Goal: Task Accomplishment & Management: Complete application form

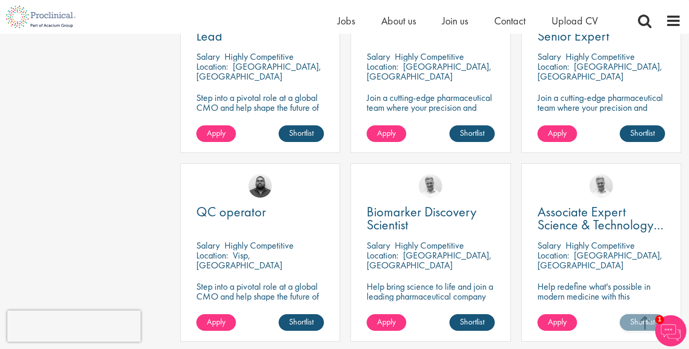
scroll to position [407, 0]
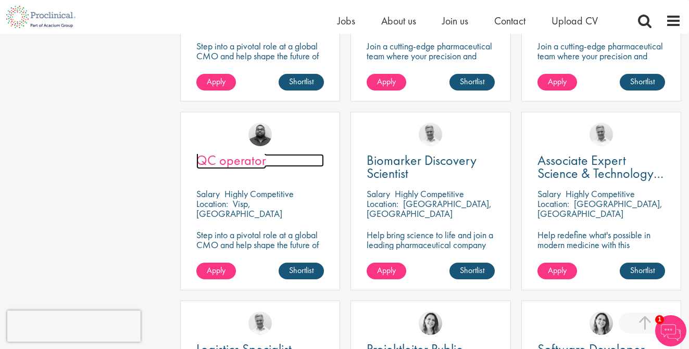
click at [247, 158] on span "QC operator" at bounding box center [231, 161] width 70 height 18
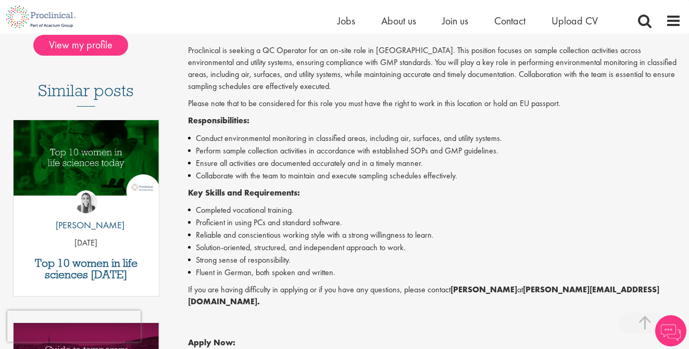
scroll to position [260, 0]
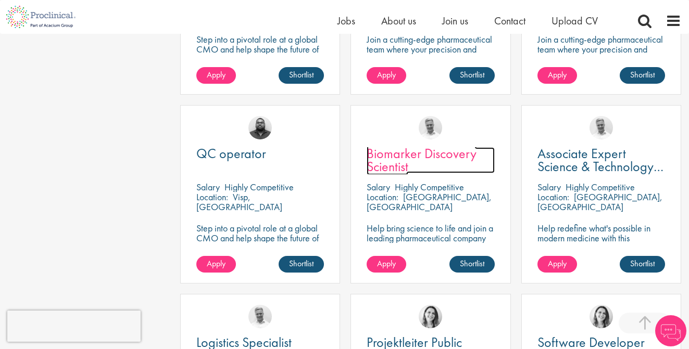
click at [402, 156] on span "Biomarker Discovery Scientist" at bounding box center [422, 160] width 110 height 31
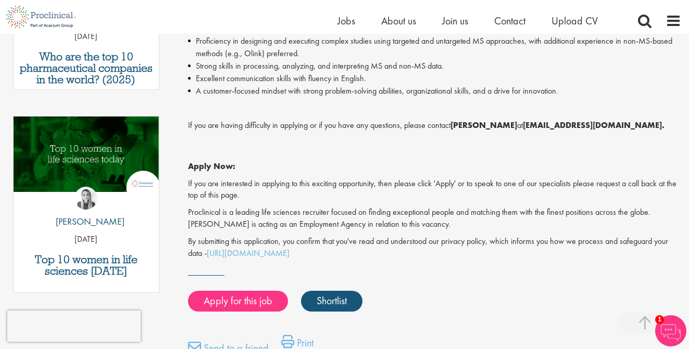
scroll to position [478, 0]
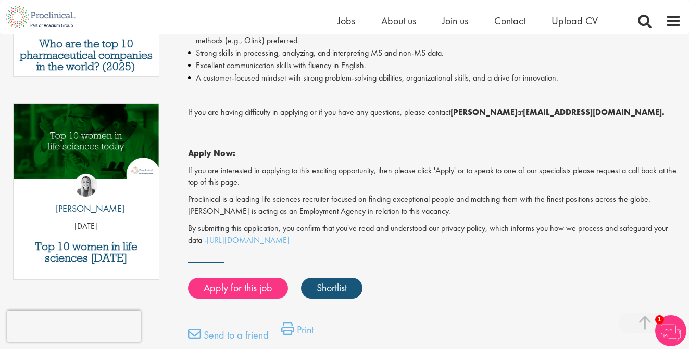
drag, startPoint x: 379, startPoint y: 256, endPoint x: 363, endPoint y: 243, distance: 20.7
click at [363, 243] on p "By submitting this application, you confirm that you've read and understood our…" at bounding box center [434, 235] width 493 height 24
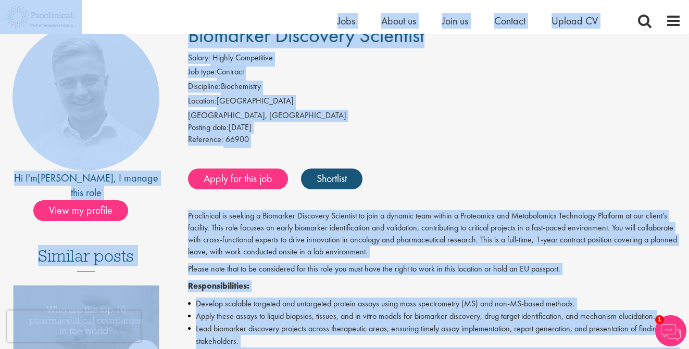
scroll to position [0, 0]
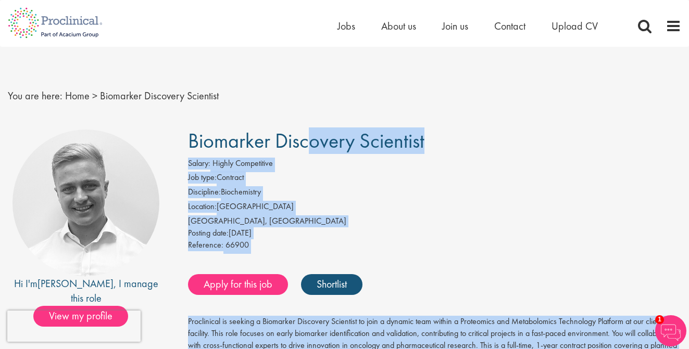
drag, startPoint x: 604, startPoint y: 146, endPoint x: 181, endPoint y: 130, distance: 423.7
copy div "Biomarker Discovery Scientist Salary: Highly Competitive Job type: Contract Dis…"
click at [256, 278] on link "Apply for this job" at bounding box center [238, 284] width 100 height 21
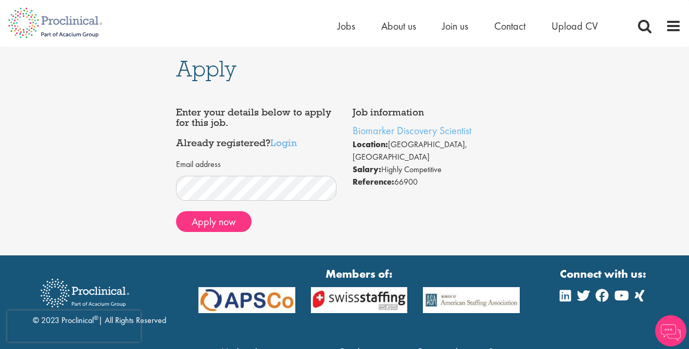
scroll to position [16, 0]
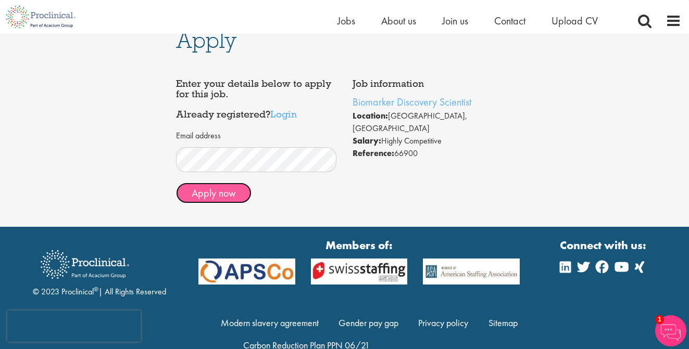
click at [223, 191] on button "Apply now" at bounding box center [214, 193] width 76 height 21
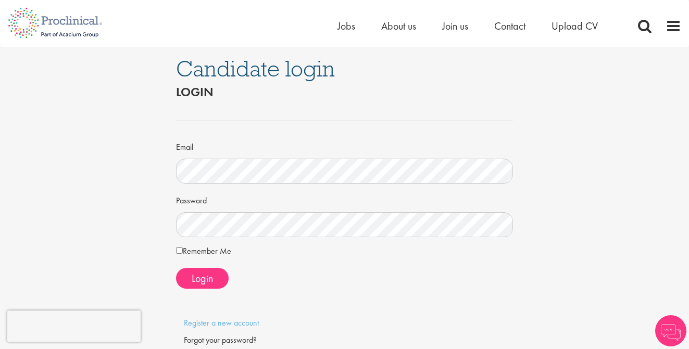
click at [158, 175] on div "Candidate login Login Email Password Remember Me" at bounding box center [344, 211] width 705 height 329
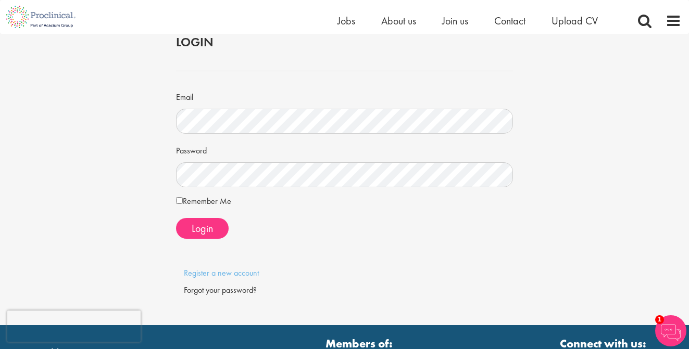
scroll to position [36, 0]
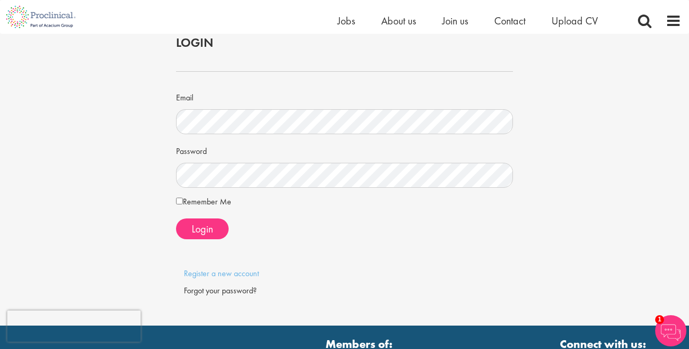
click at [207, 202] on label "Remember Me" at bounding box center [203, 202] width 55 height 12
click at [209, 230] on span "Login" at bounding box center [202, 229] width 21 height 14
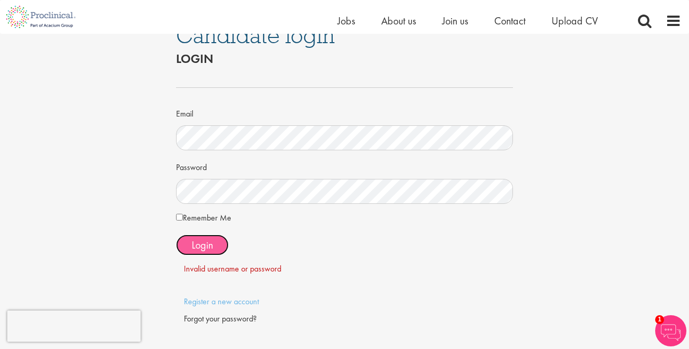
click at [209, 230] on form "Email Password Remember Me Login" at bounding box center [344, 173] width 321 height 204
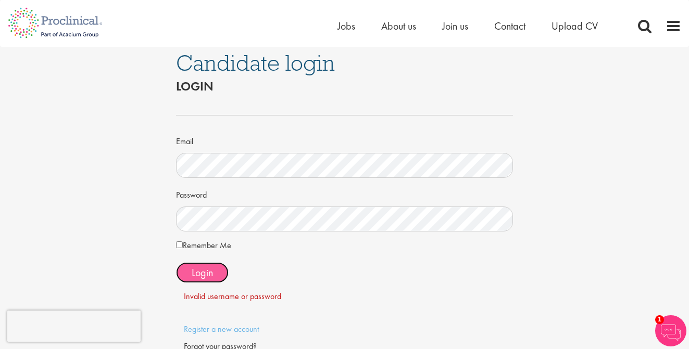
scroll to position [0, 0]
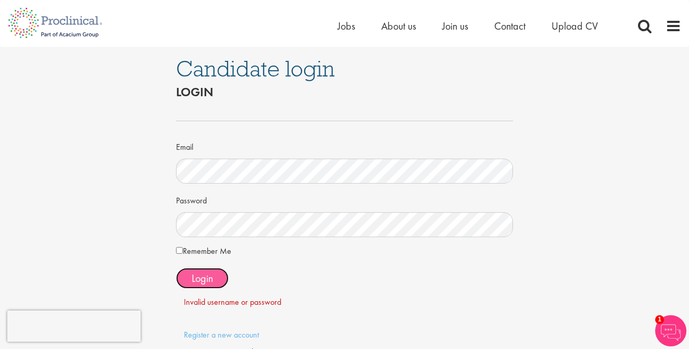
click at [198, 286] on button "Login" at bounding box center [202, 278] width 53 height 21
click at [206, 285] on button "Login" at bounding box center [202, 278] width 53 height 21
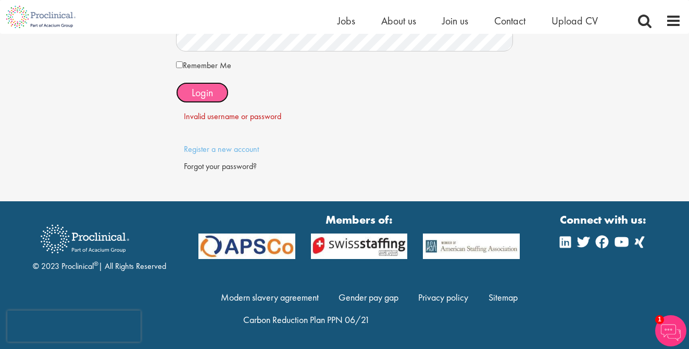
scroll to position [174, 0]
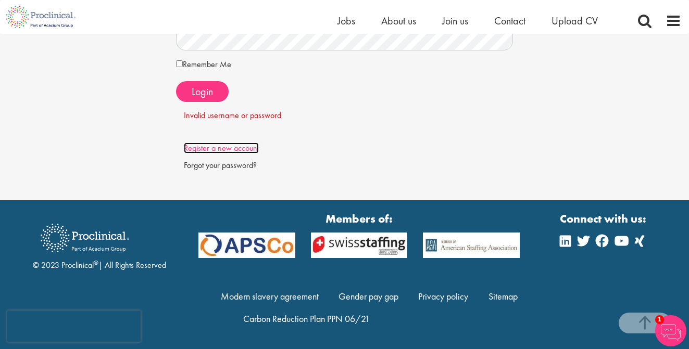
click at [229, 148] on link "Register a new account" at bounding box center [221, 148] width 75 height 11
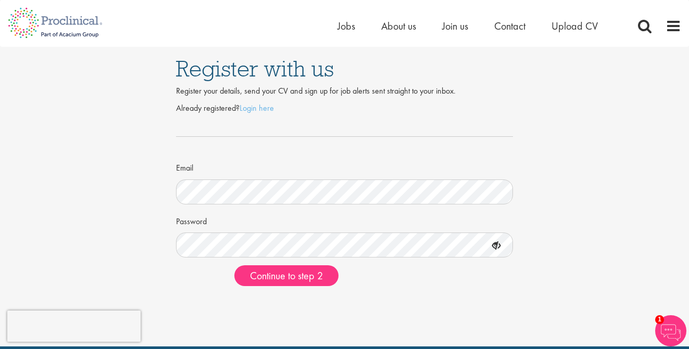
click at [496, 246] on icon at bounding box center [496, 246] width 18 height 18
click at [294, 279] on span "Continue to step 2" at bounding box center [286, 276] width 73 height 14
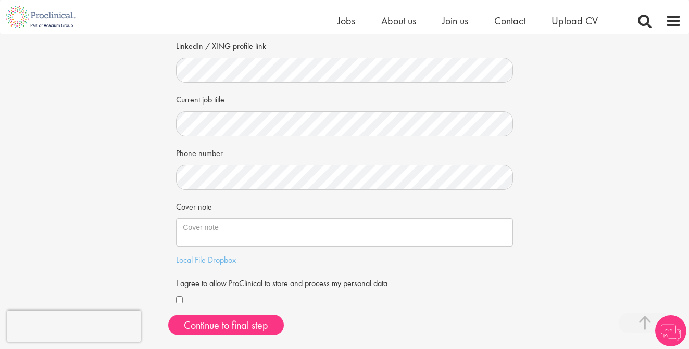
scroll to position [170, 0]
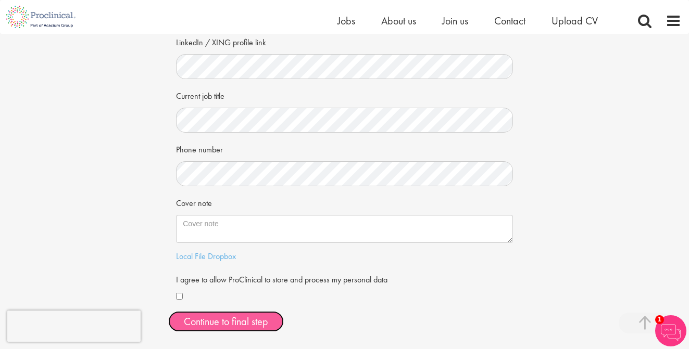
click at [255, 322] on button "Continue to final step" at bounding box center [226, 321] width 116 height 21
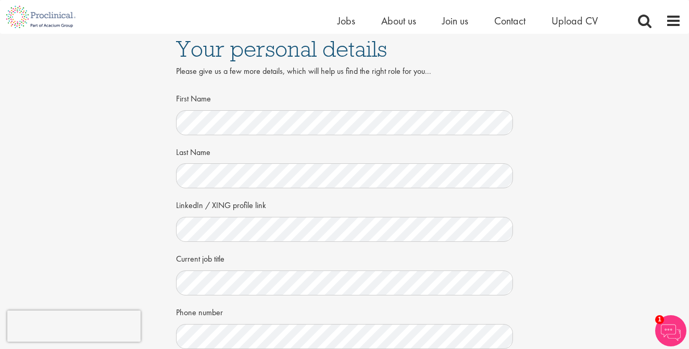
scroll to position [0, 0]
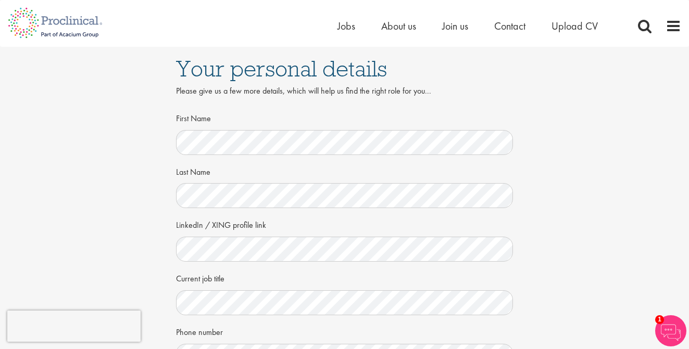
click at [528, 231] on div "Your personal details Please give us a few more details, which will help us fin…" at bounding box center [344, 291] width 705 height 488
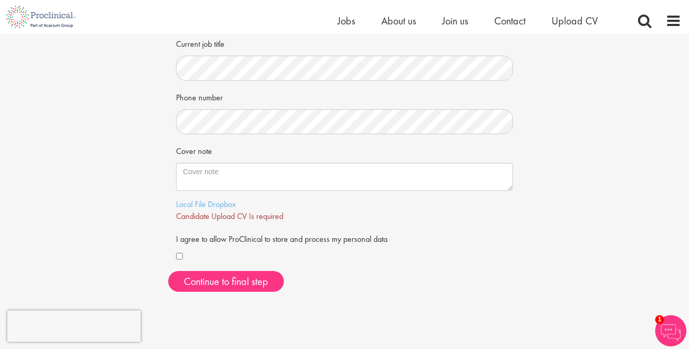
scroll to position [245, 0]
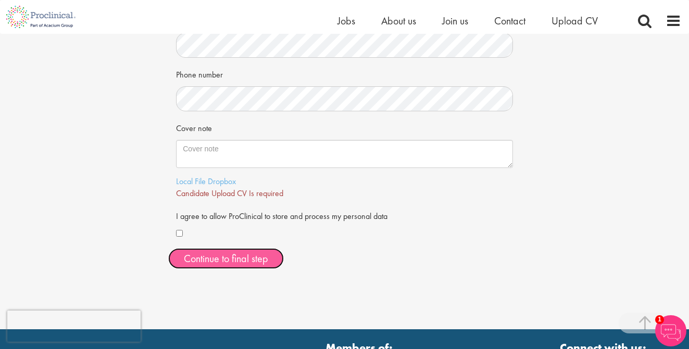
click at [236, 253] on span "Continue to final step" at bounding box center [226, 259] width 84 height 14
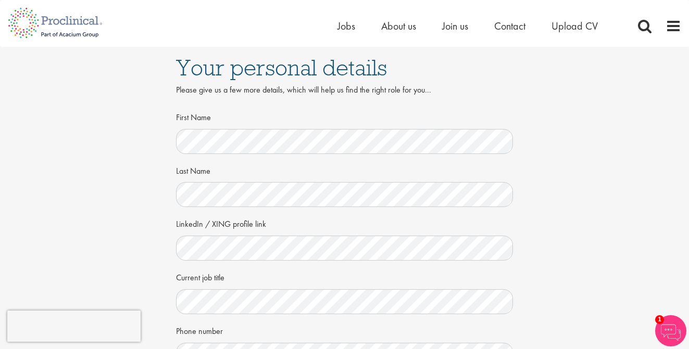
scroll to position [198, 0]
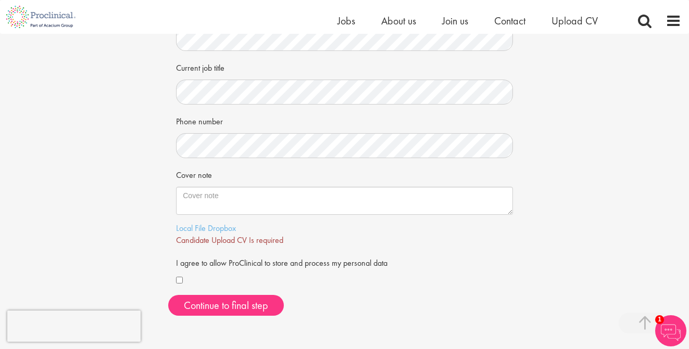
click at [234, 242] on span "Candidate Upload CV Is required" at bounding box center [229, 240] width 107 height 11
click at [187, 228] on link "Local File" at bounding box center [191, 228] width 30 height 11
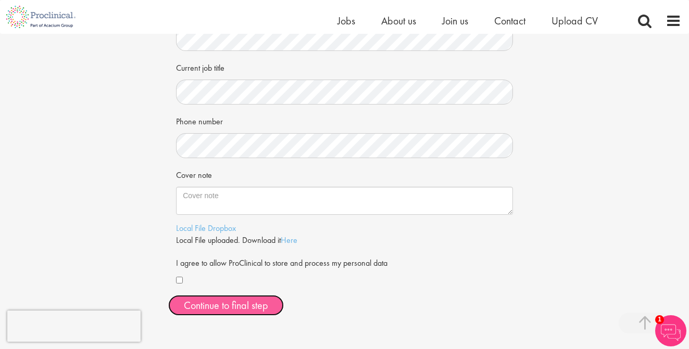
click at [269, 298] on button "Continue to final step" at bounding box center [226, 305] width 116 height 21
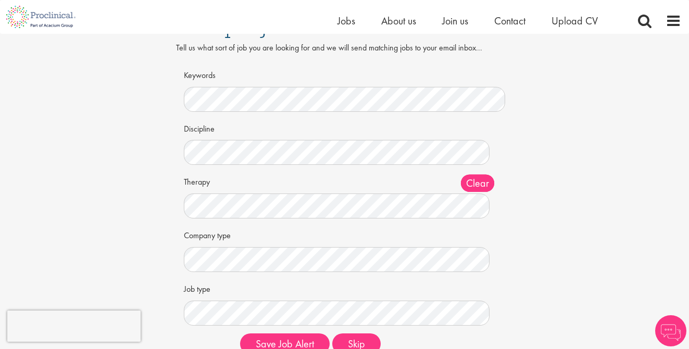
scroll to position [42, 0]
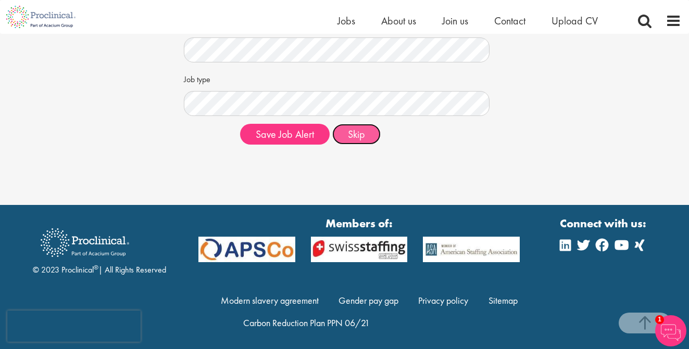
click at [349, 145] on button "Skip" at bounding box center [356, 134] width 48 height 21
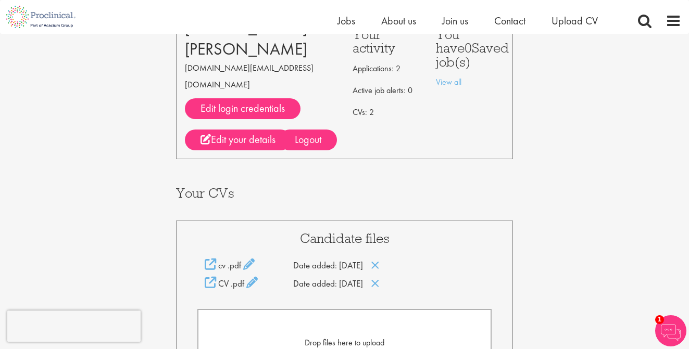
scroll to position [174, 0]
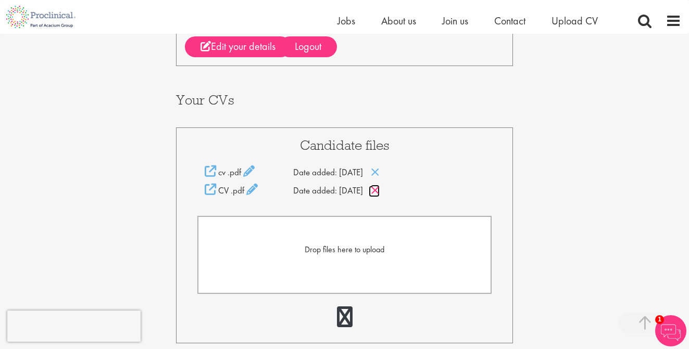
click at [380, 185] on icon at bounding box center [375, 190] width 9 height 11
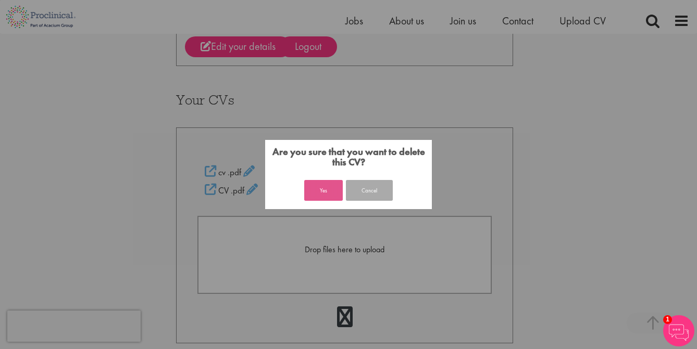
click at [316, 189] on button "Yes" at bounding box center [323, 190] width 39 height 21
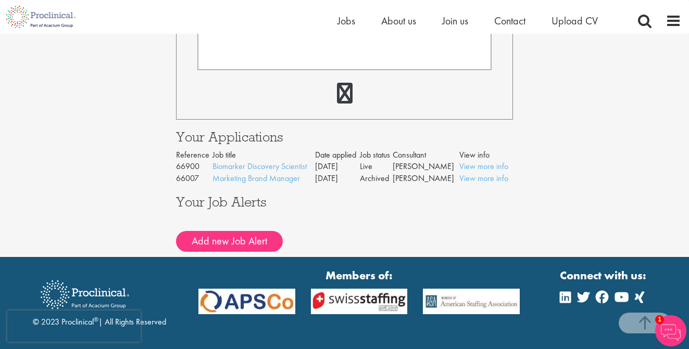
scroll to position [399, 0]
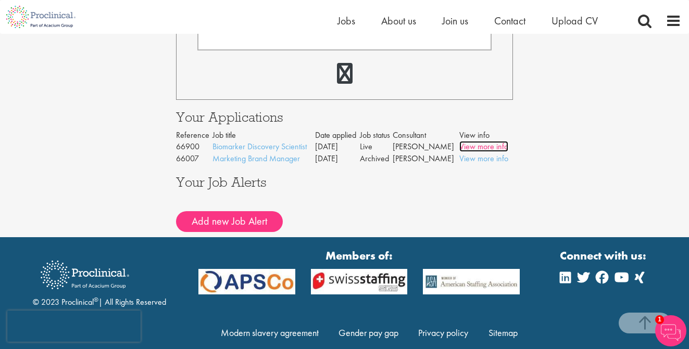
click at [475, 141] on link "View more info" at bounding box center [483, 146] width 49 height 11
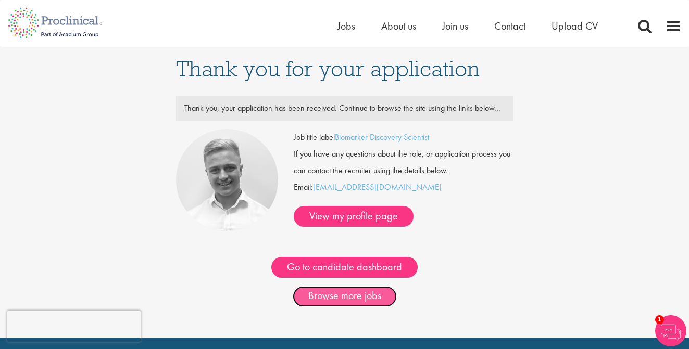
click at [358, 297] on link "Browse more jobs" at bounding box center [345, 296] width 104 height 21
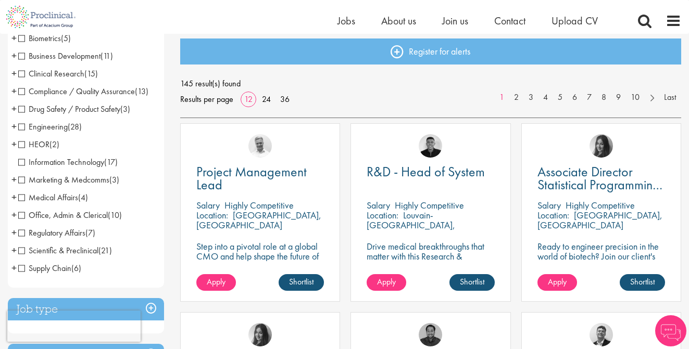
scroll to position [112, 0]
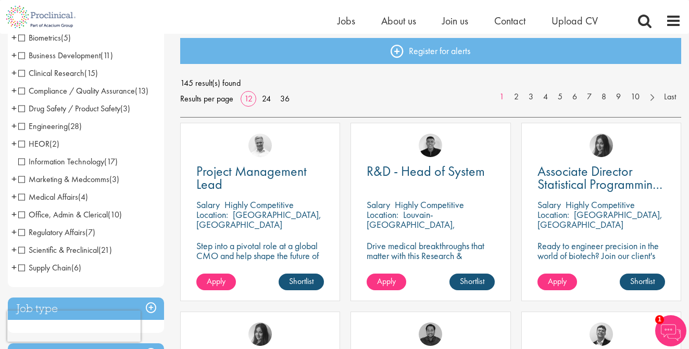
click at [28, 232] on span "Regulatory Affairs" at bounding box center [51, 232] width 67 height 11
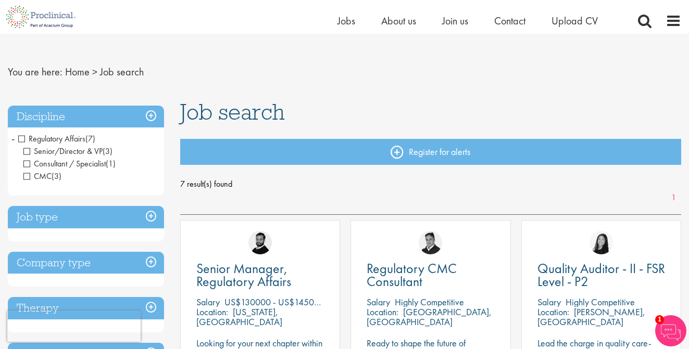
scroll to position [11, 0]
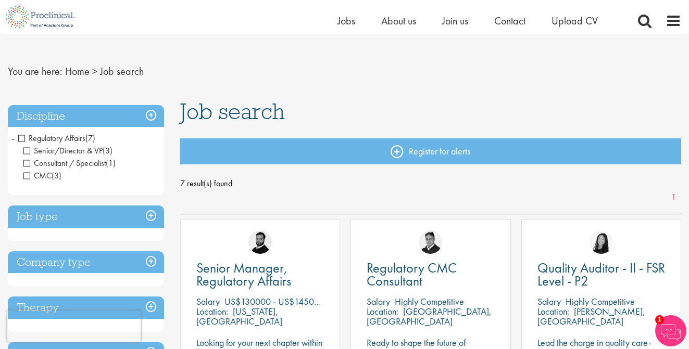
click at [22, 179] on ul "Senior/Director & VP (3) Consultant / Specialist (1) CMC (3)" at bounding box center [85, 163] width 135 height 37
click at [26, 177] on span "CMC" at bounding box center [37, 175] width 28 height 11
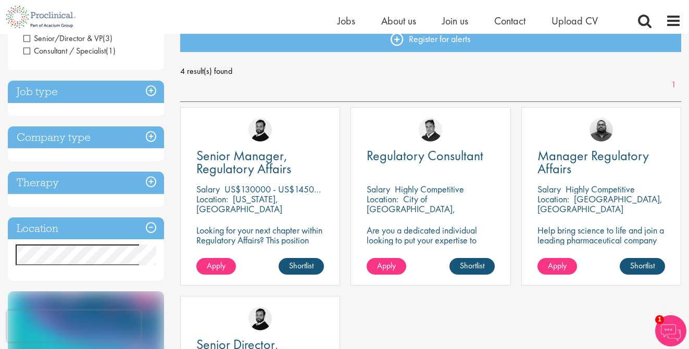
scroll to position [133, 0]
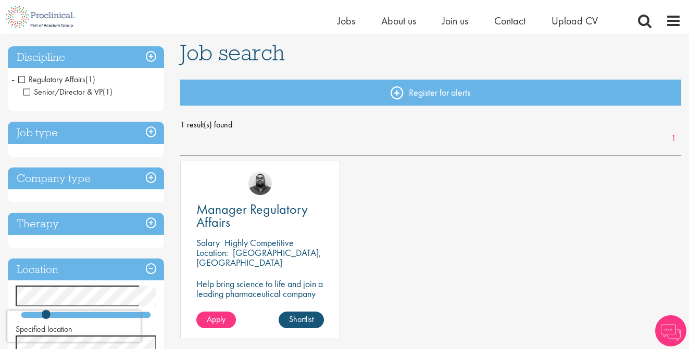
scroll to position [153, 0]
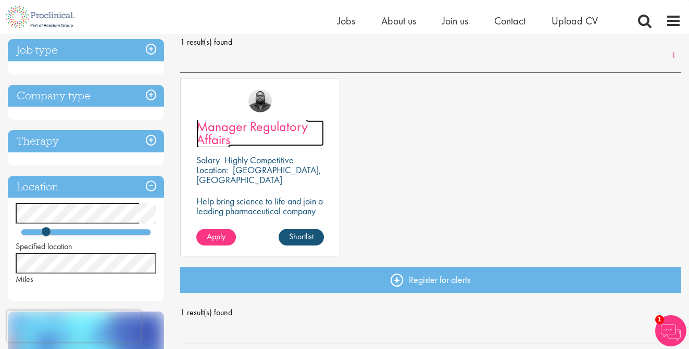
click at [236, 127] on span "Manager Regulatory Affairs" at bounding box center [251, 133] width 111 height 31
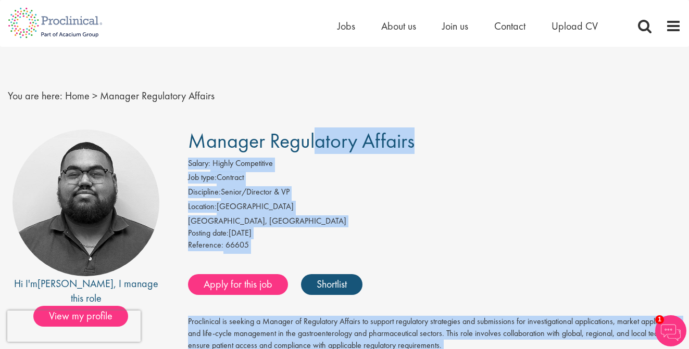
drag, startPoint x: 631, startPoint y: 145, endPoint x: 180, endPoint y: 125, distance: 451.4
copy div "Manager Regulatory Affairs Salary: Highly Competitive Job type: Contract Discip…"
click at [257, 281] on link "Apply for this job" at bounding box center [238, 284] width 100 height 21
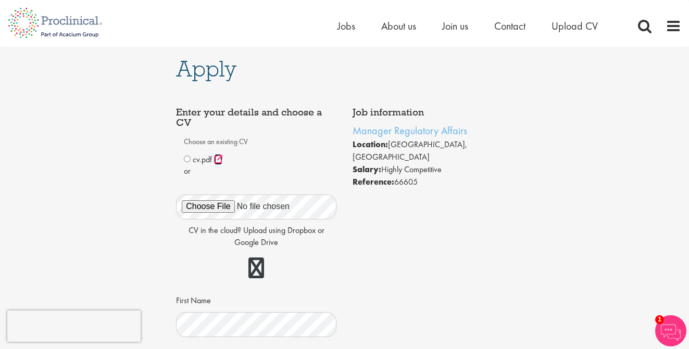
click at [220, 159] on icon at bounding box center [218, 159] width 8 height 8
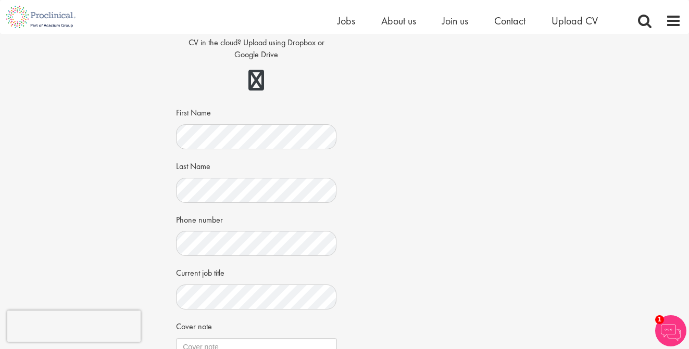
scroll to position [12, 0]
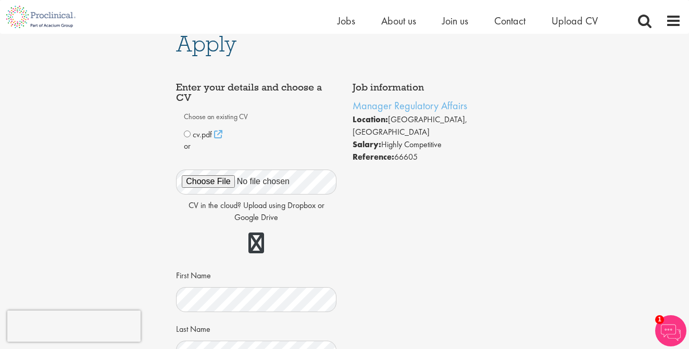
click at [190, 146] on p "or" at bounding box center [256, 147] width 145 height 12
click at [190, 147] on p "or" at bounding box center [256, 147] width 145 height 12
click at [219, 134] on icon at bounding box center [218, 134] width 8 height 8
click at [350, 240] on div "Job information Manager Regulatory Affairs Location: Zürich, Switzerland Salary…" at bounding box center [344, 321] width 353 height 489
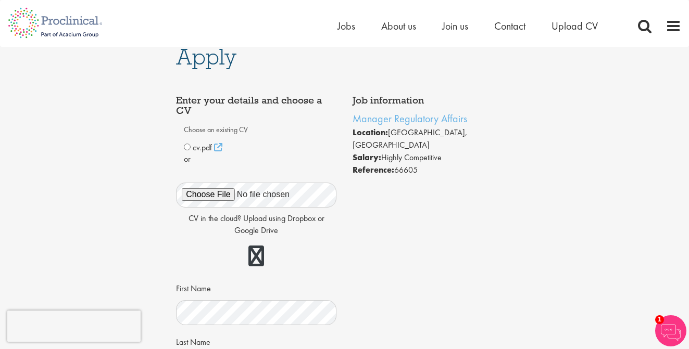
scroll to position [0, 0]
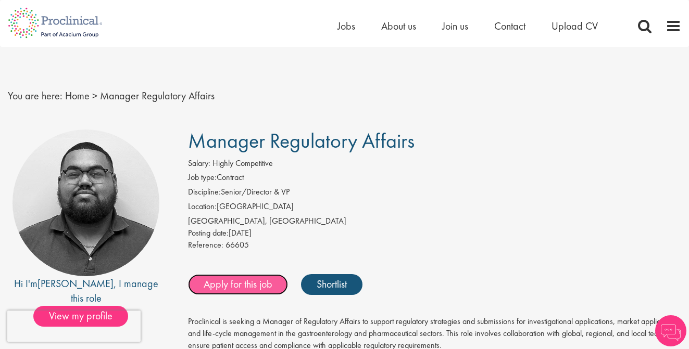
click at [244, 288] on link "Apply for this job" at bounding box center [238, 284] width 100 height 21
click at [249, 284] on link "Apply for this job" at bounding box center [238, 284] width 100 height 21
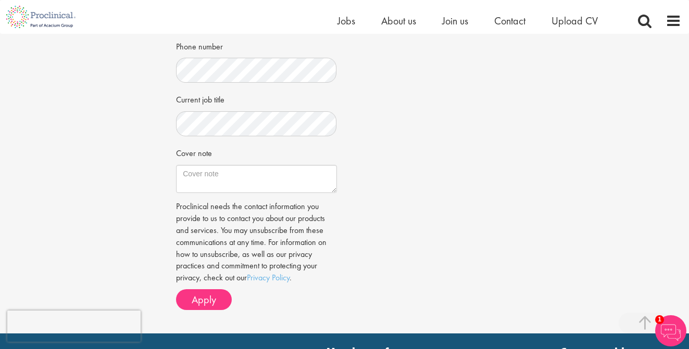
scroll to position [442, 0]
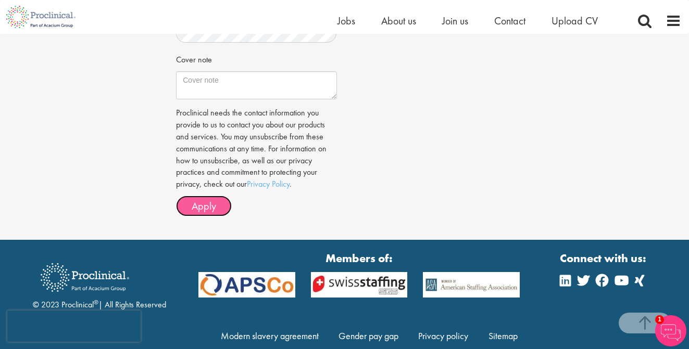
click at [194, 204] on span "Apply" at bounding box center [204, 206] width 24 height 14
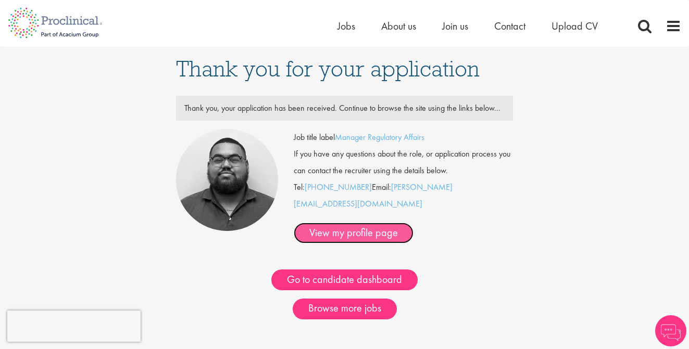
click at [364, 223] on link "View my profile page" at bounding box center [354, 233] width 120 height 21
